Goal: Task Accomplishment & Management: Manage account settings

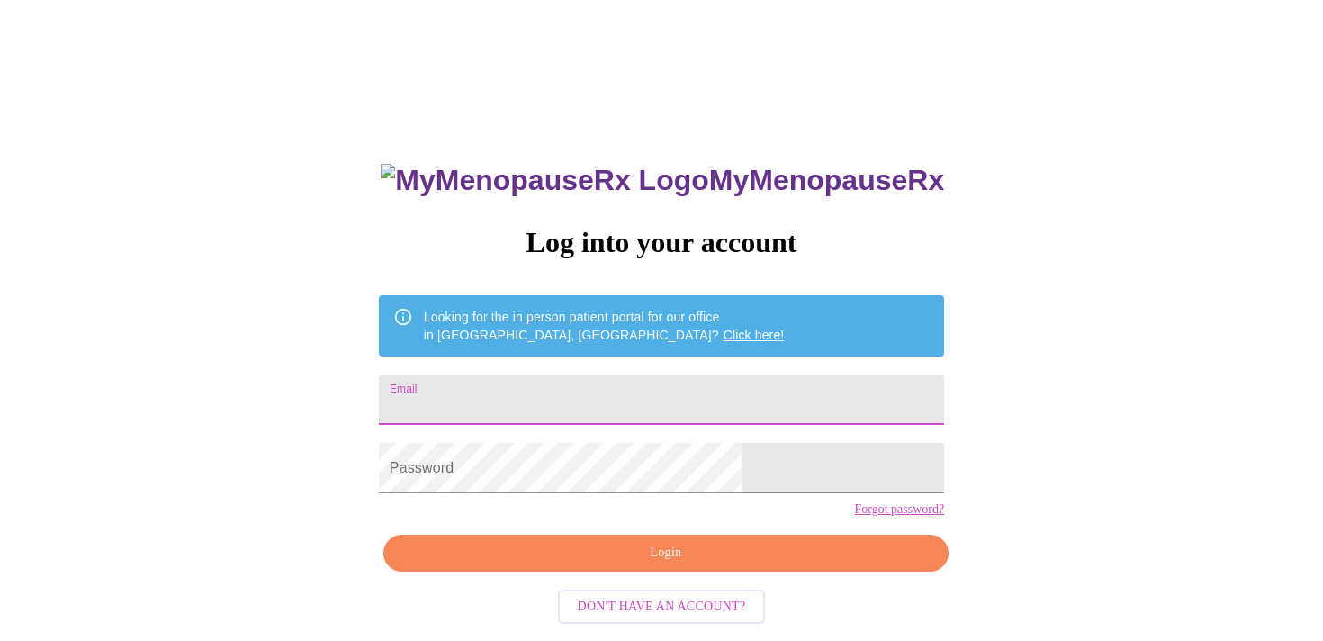
click at [728, 390] on input "Email" at bounding box center [661, 399] width 565 height 50
type input "[PERSON_NAME][EMAIL_ADDRESS][DOMAIN_NAME]"
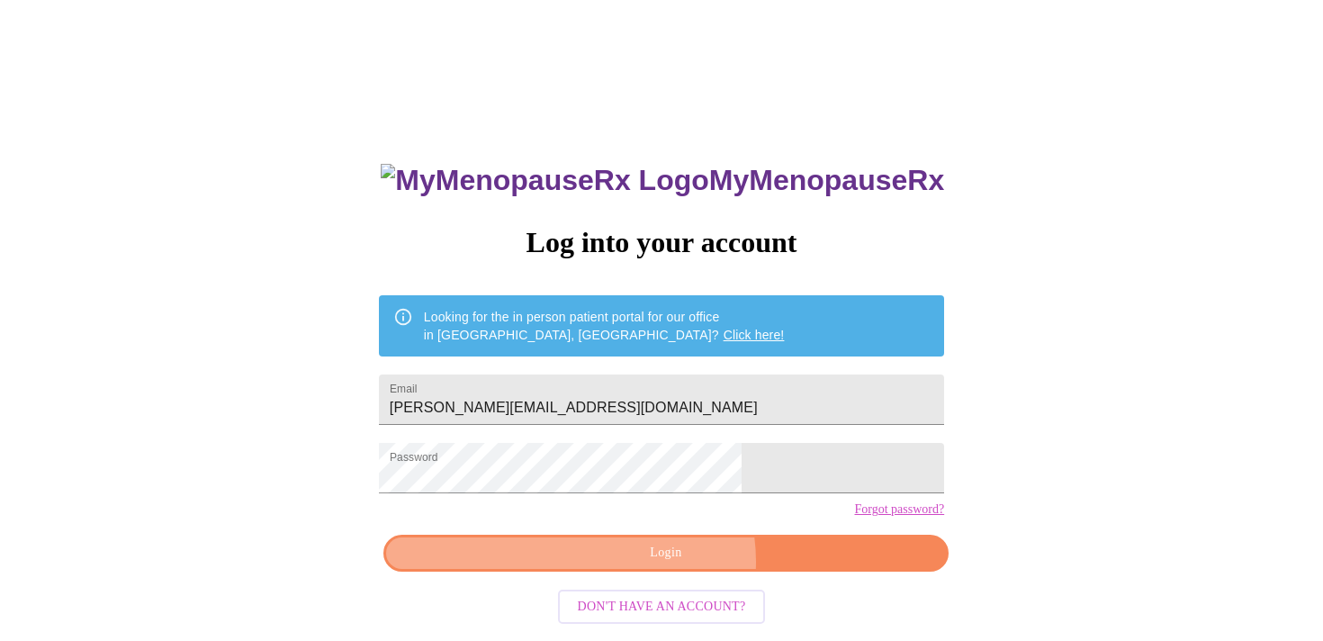
click at [669, 564] on span "Login" at bounding box center [666, 553] width 524 height 23
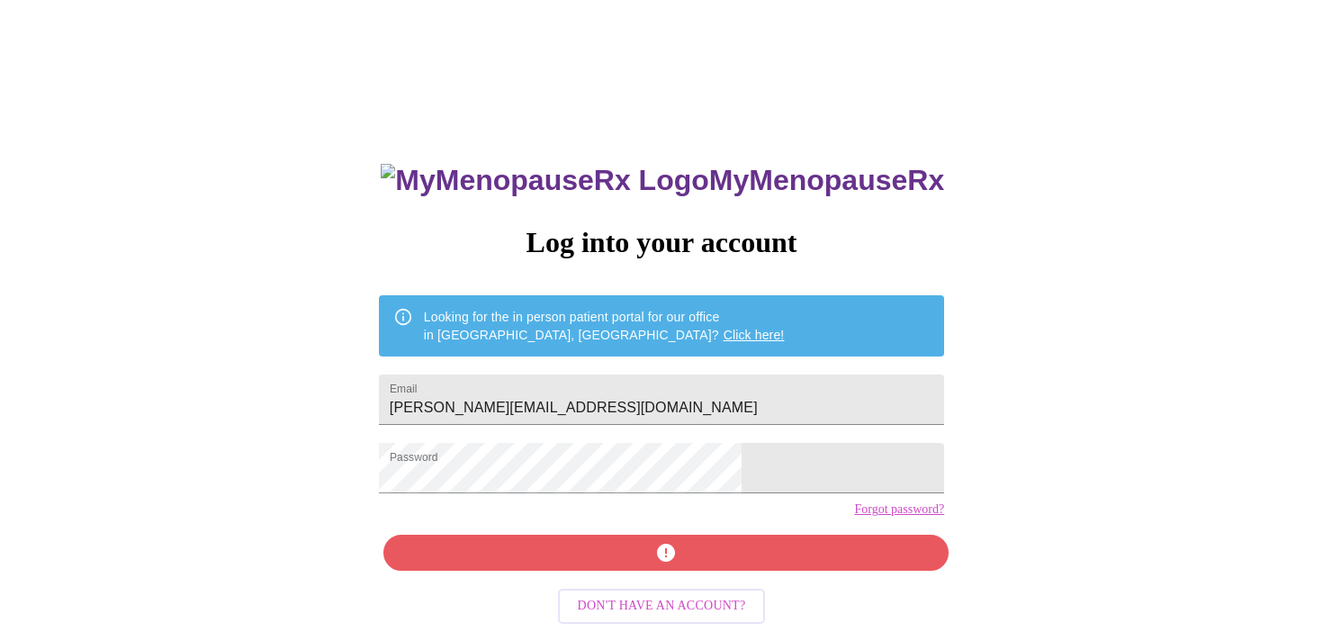
scroll to position [21, 0]
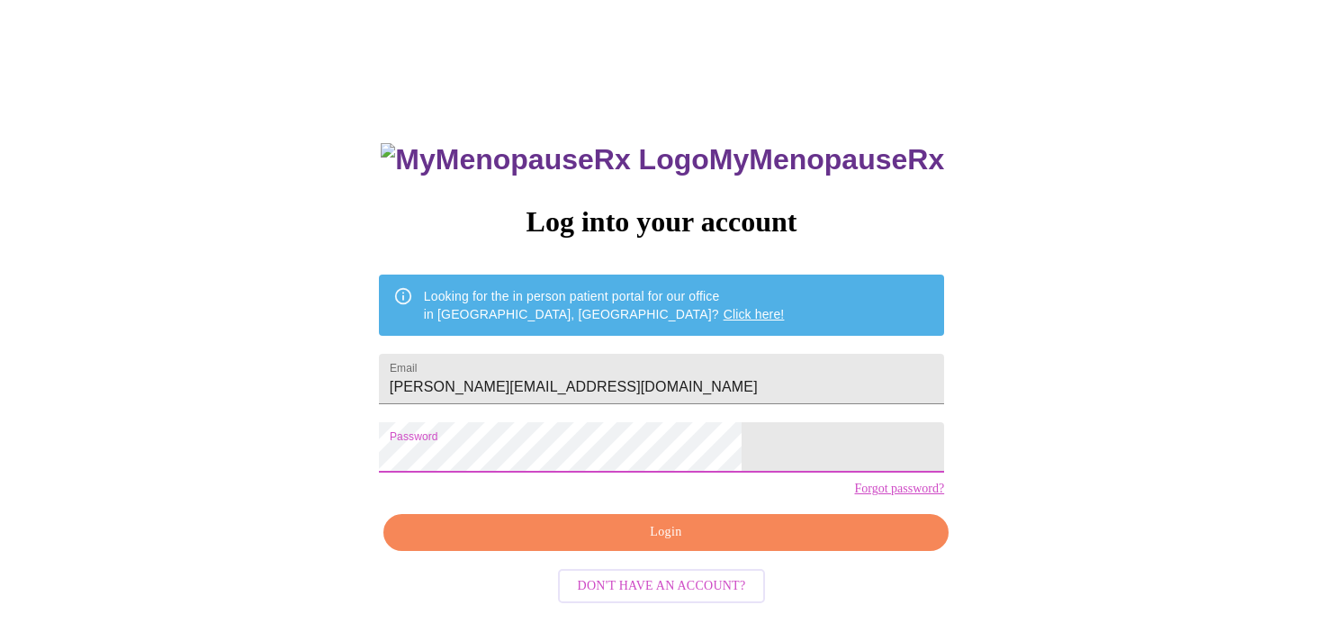
click at [479, 468] on div "MyMenopauseRx Log into your account Looking for the in person patient portal fo…" at bounding box center [661, 434] width 601 height 641
click at [651, 544] on span "Login" at bounding box center [666, 532] width 524 height 23
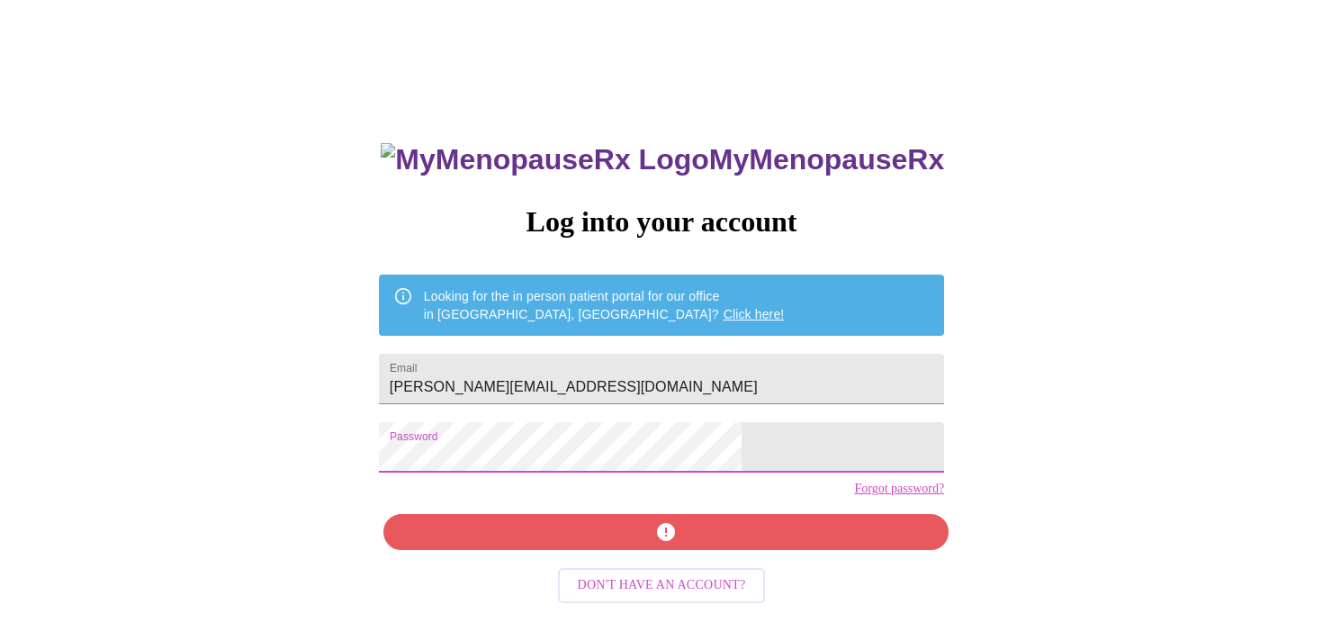
click at [476, 465] on div "MyMenopauseRx Log into your account Looking for the in person patient portal fo…" at bounding box center [661, 434] width 601 height 641
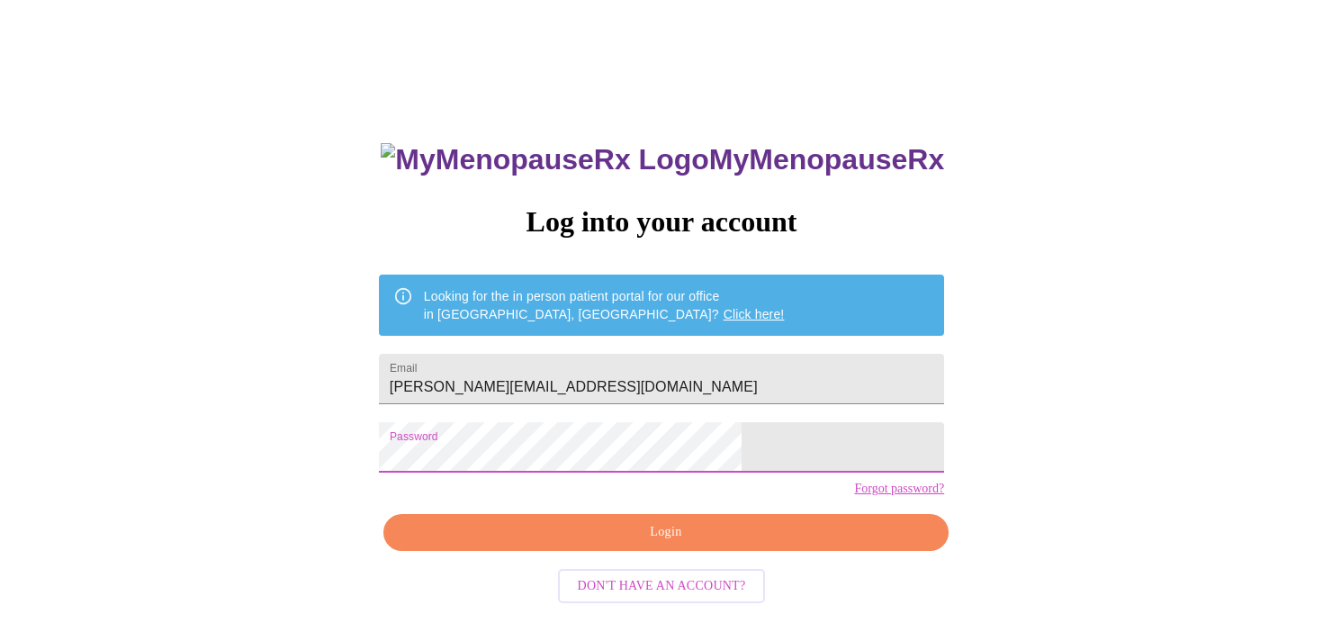
click at [682, 544] on span "Login" at bounding box center [666, 532] width 524 height 23
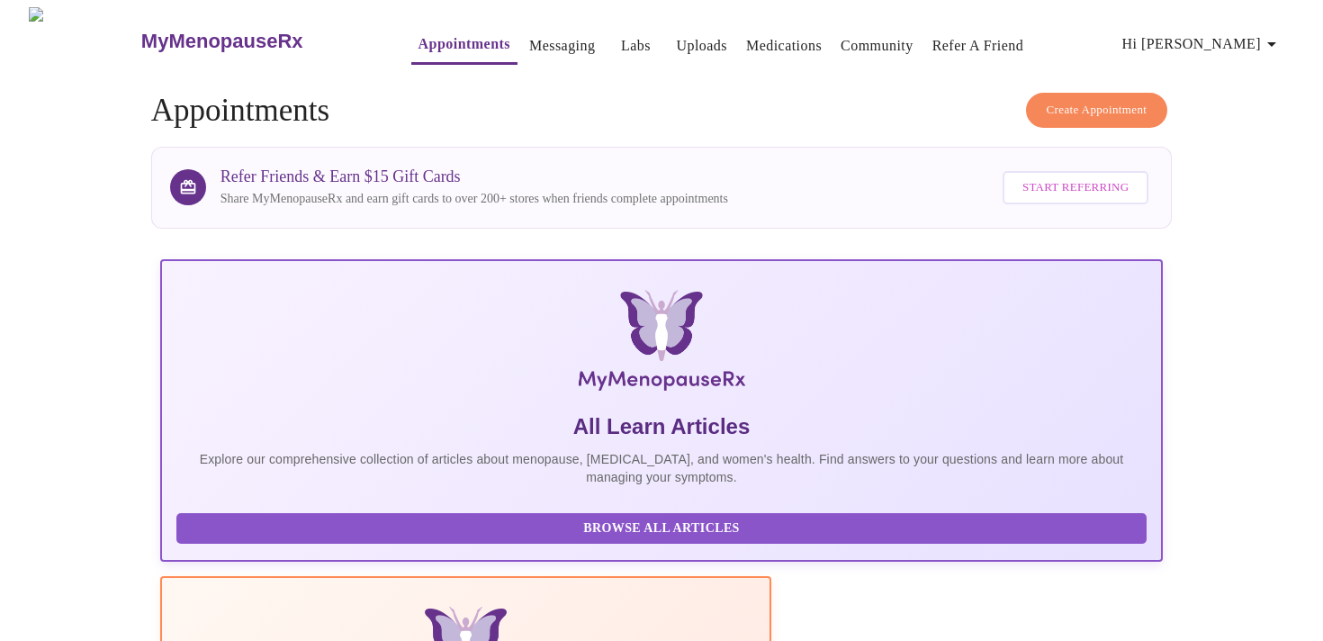
click at [529, 33] on link "Messaging" at bounding box center [562, 45] width 66 height 25
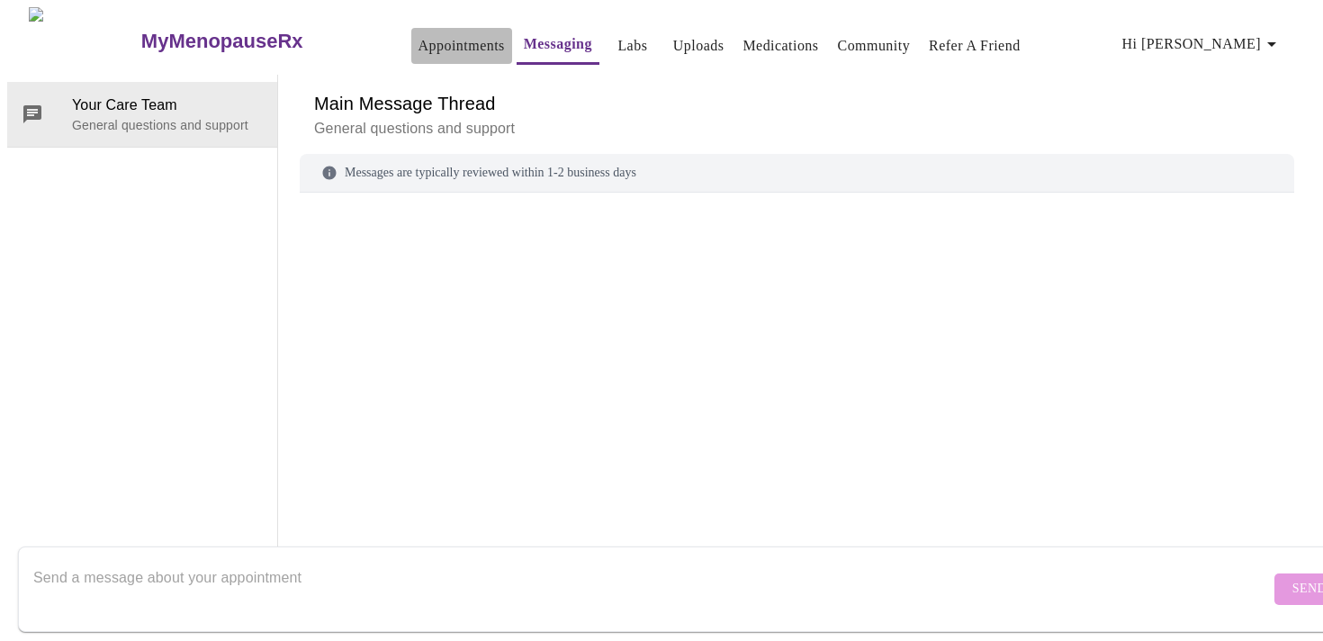
click at [419, 36] on link "Appointments" at bounding box center [462, 45] width 86 height 25
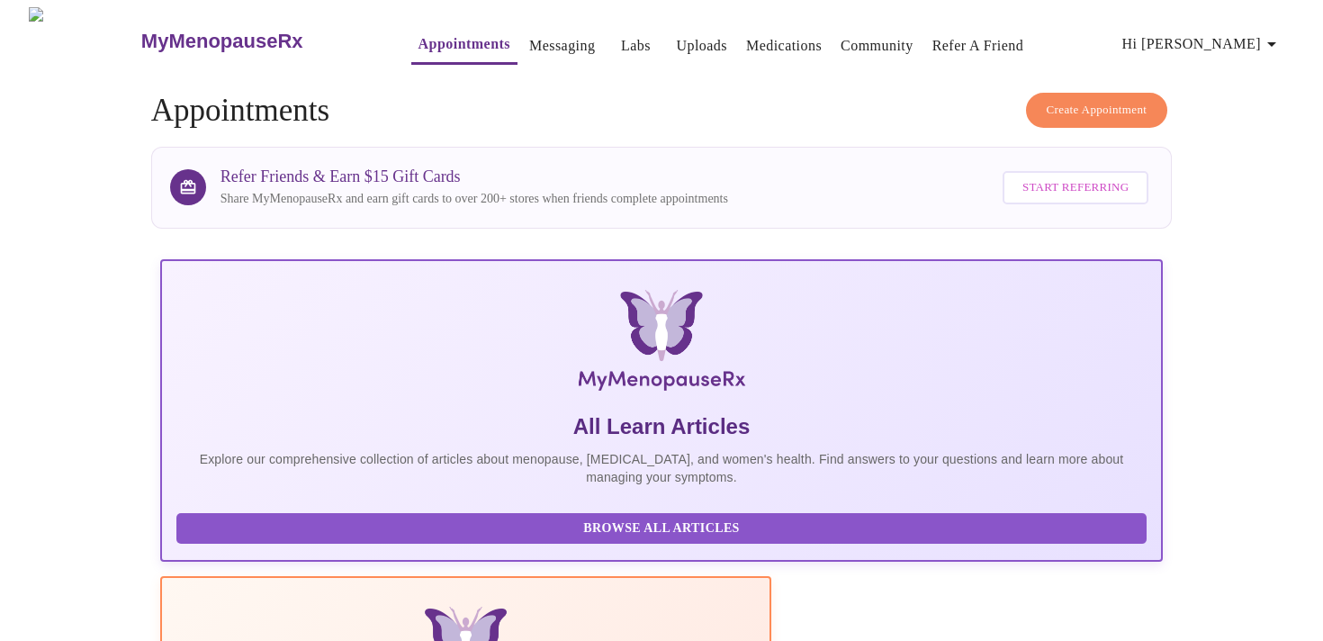
scroll to position [548, 0]
